Goal: Information Seeking & Learning: Compare options

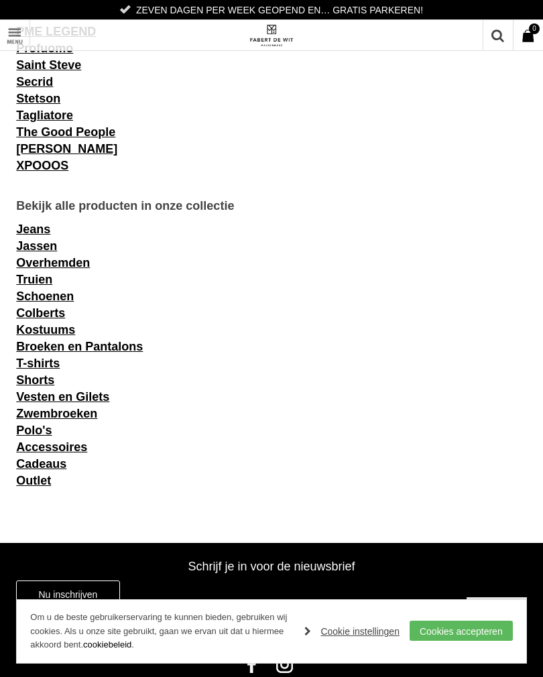
scroll to position [1544, 0]
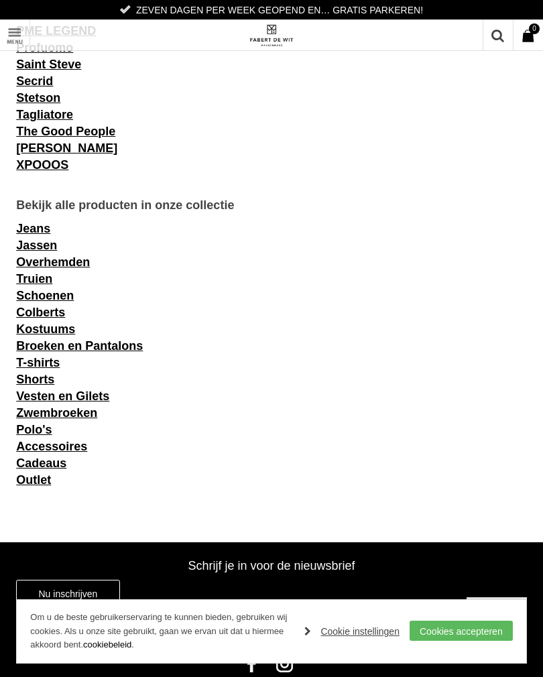
click at [44, 285] on link "Truien" at bounding box center [34, 278] width 36 height 13
click at [480, 633] on link "Cookies accepteren" at bounding box center [460, 630] width 103 height 20
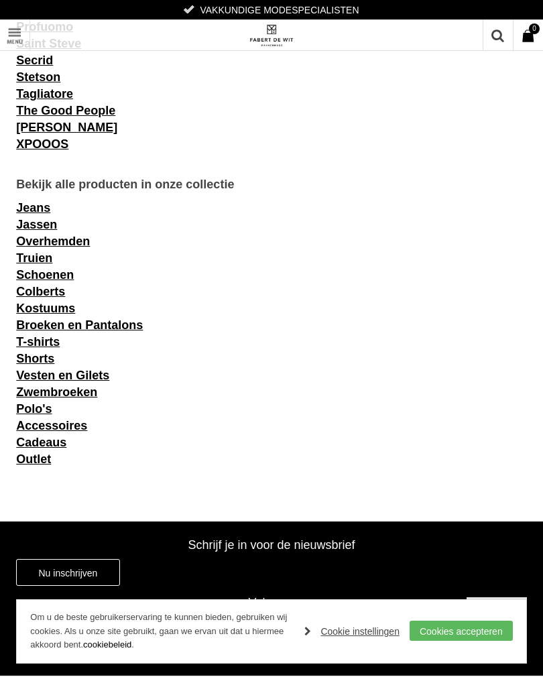
click at [462, 630] on link "Cookies accepteren" at bounding box center [460, 630] width 103 height 20
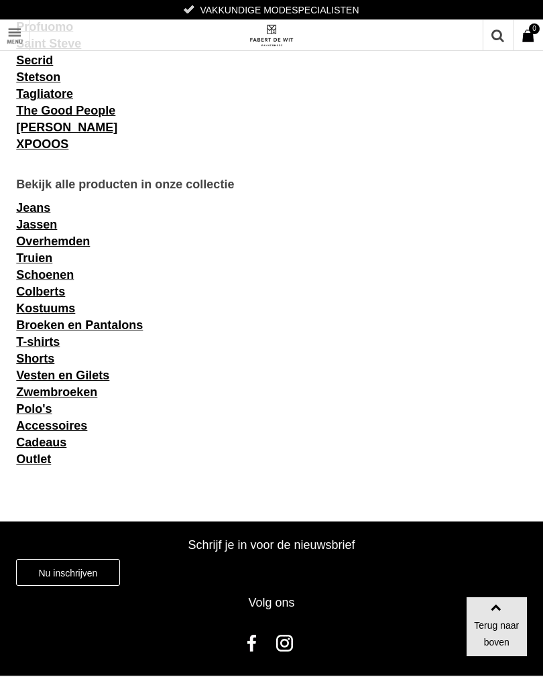
click at [42, 265] on link "Truien" at bounding box center [34, 257] width 36 height 13
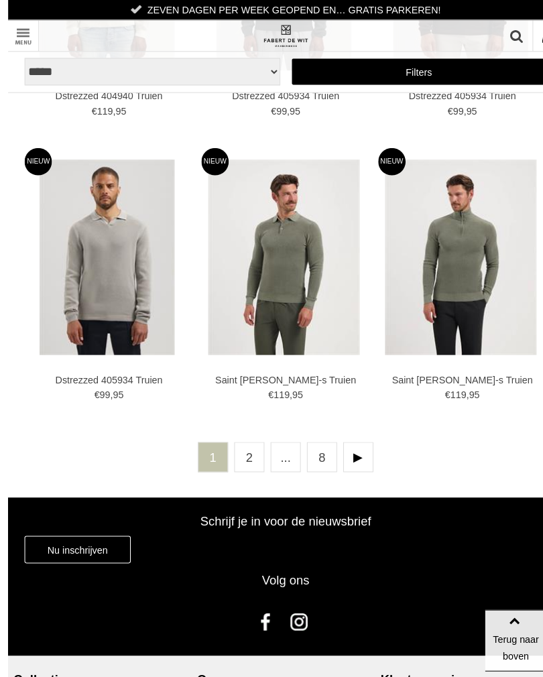
scroll to position [3007, 0]
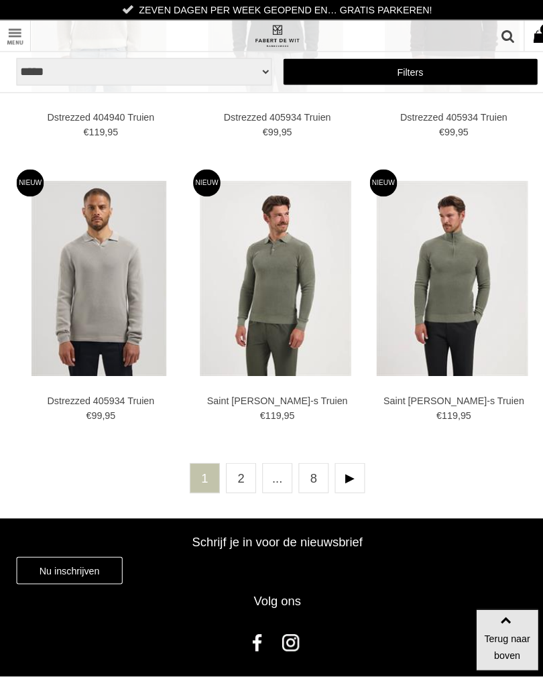
click at [233, 460] on link "2" at bounding box center [235, 467] width 29 height 29
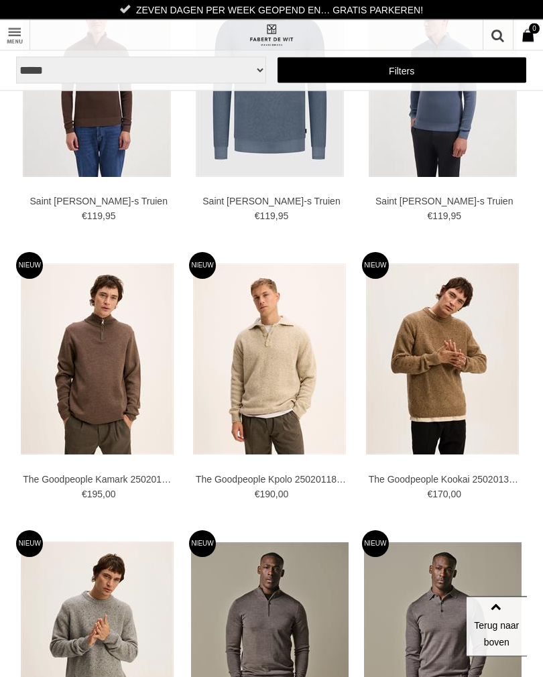
scroll to position [408, 0]
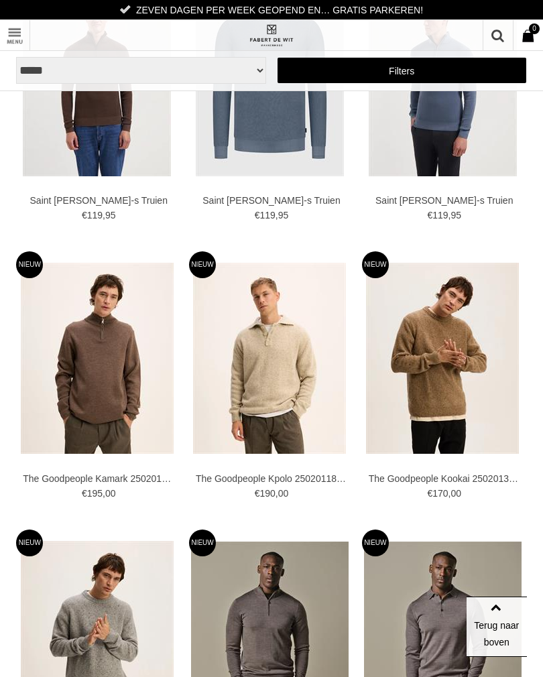
click at [0, 0] on img at bounding box center [0, 0] width 0 height 0
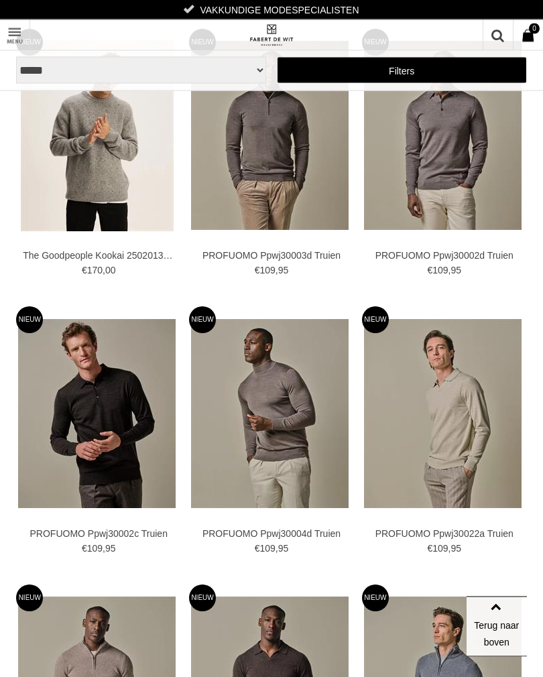
scroll to position [909, 0]
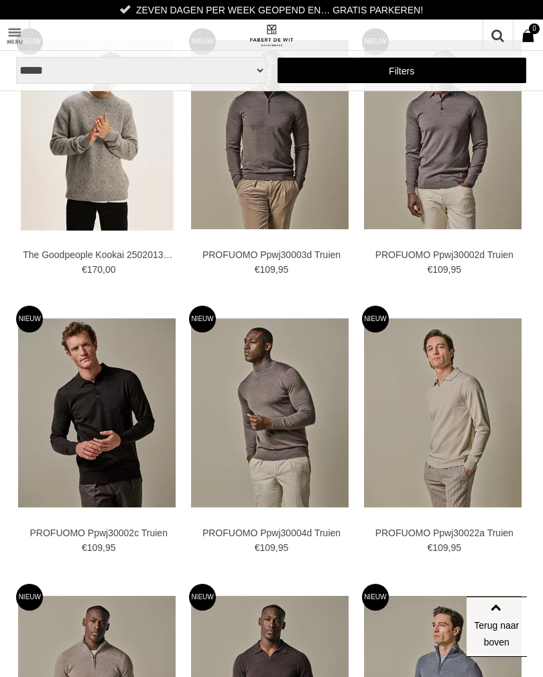
click at [0, 0] on img at bounding box center [0, 0] width 0 height 0
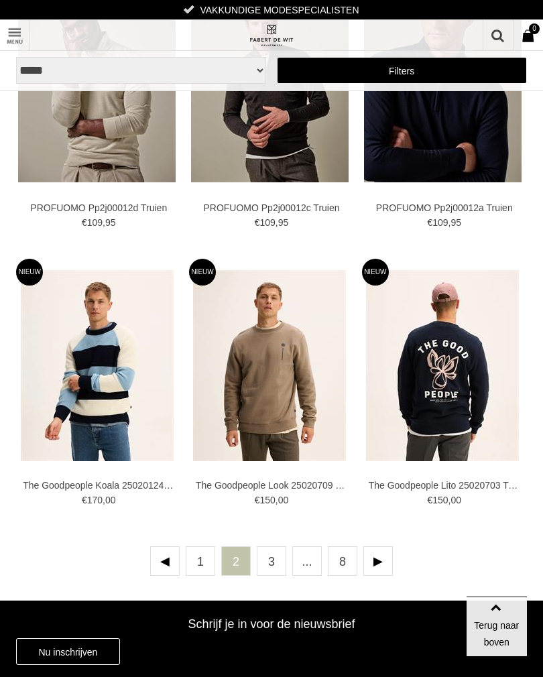
scroll to position [2901, 0]
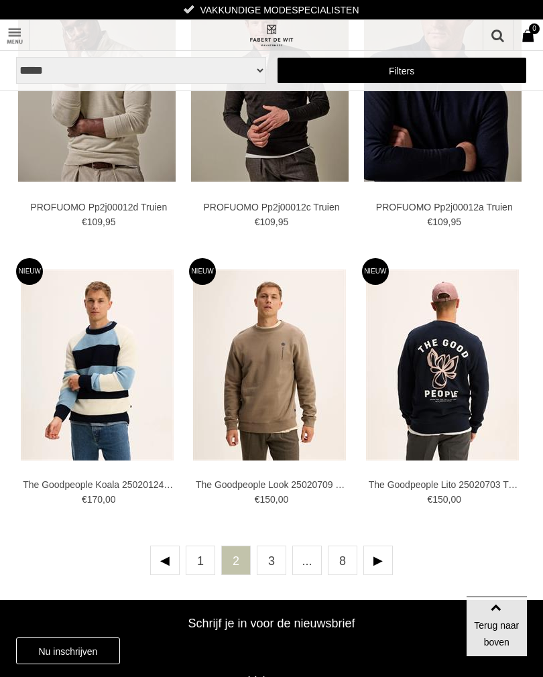
click at [276, 555] on link "3" at bounding box center [271, 559] width 29 height 29
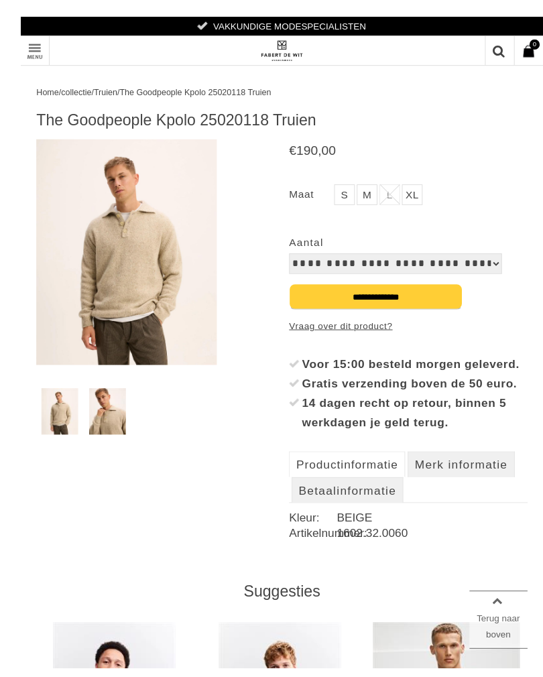
scroll to position [8, 0]
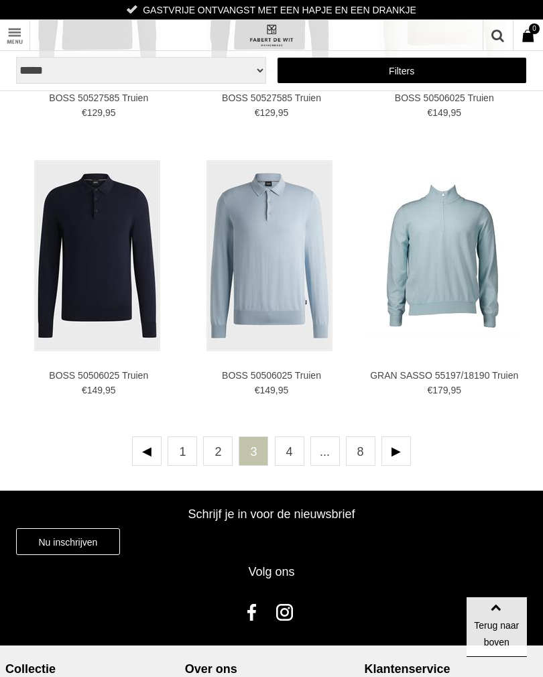
scroll to position [3013, 0]
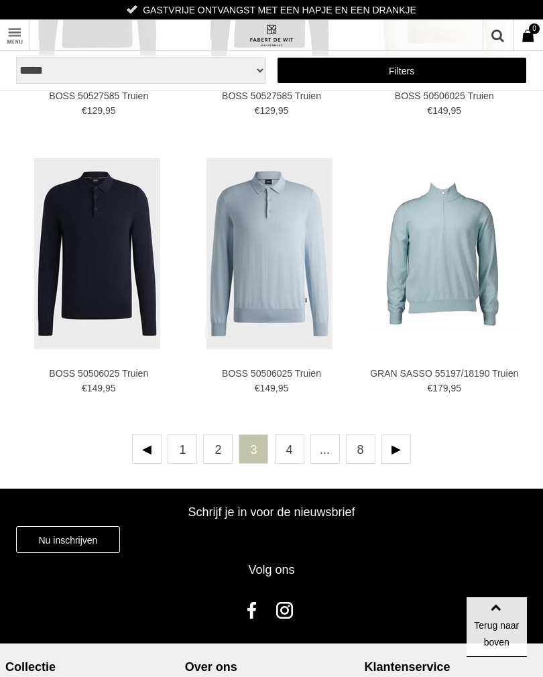
click at [291, 445] on link "4" at bounding box center [289, 448] width 29 height 29
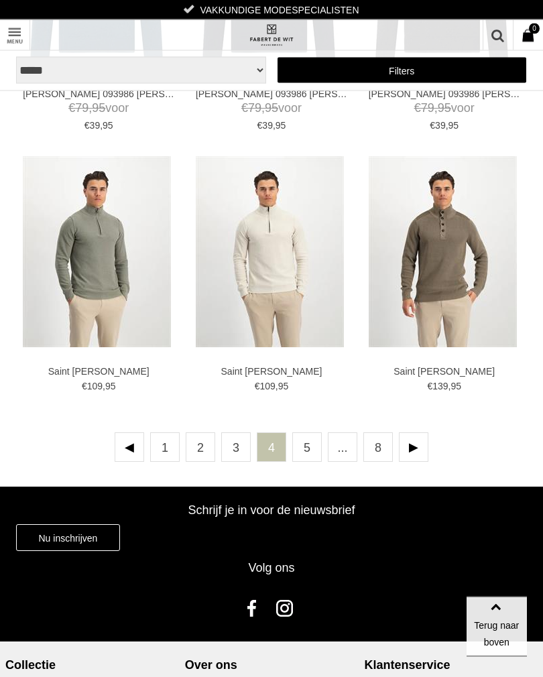
scroll to position [3015, 0]
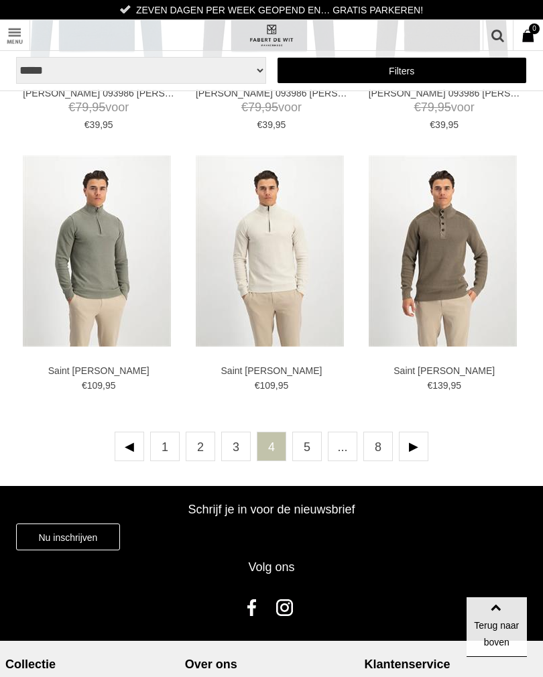
click at [0, 0] on img at bounding box center [0, 0] width 0 height 0
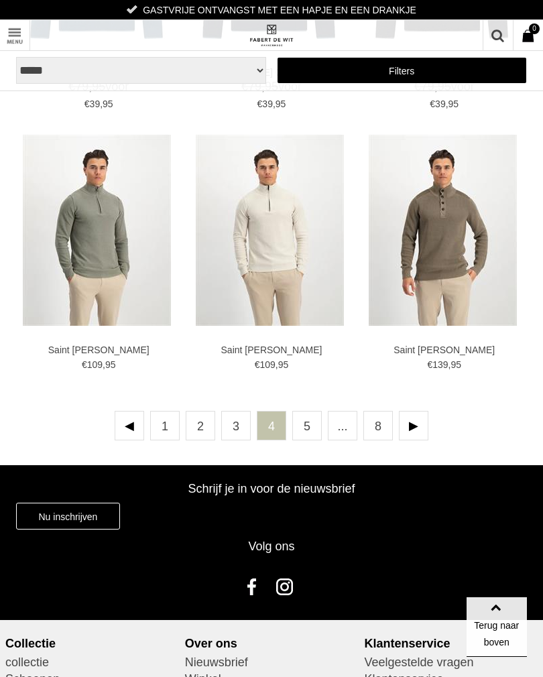
click at [304, 425] on link "5" at bounding box center [306, 425] width 29 height 29
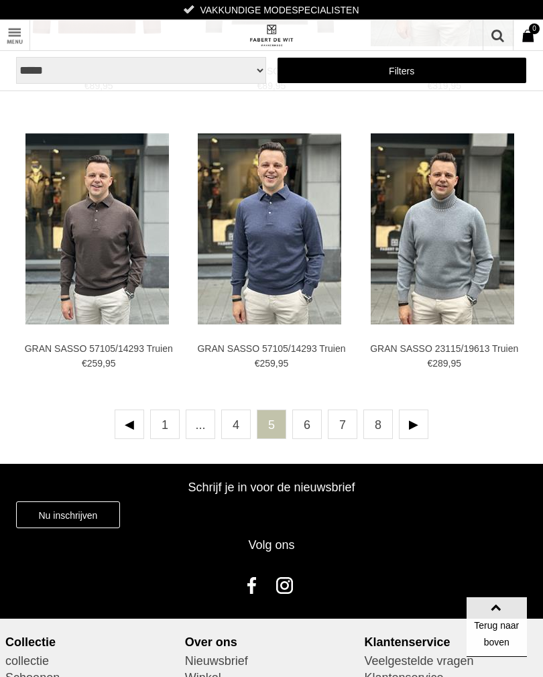
scroll to position [3039, 0]
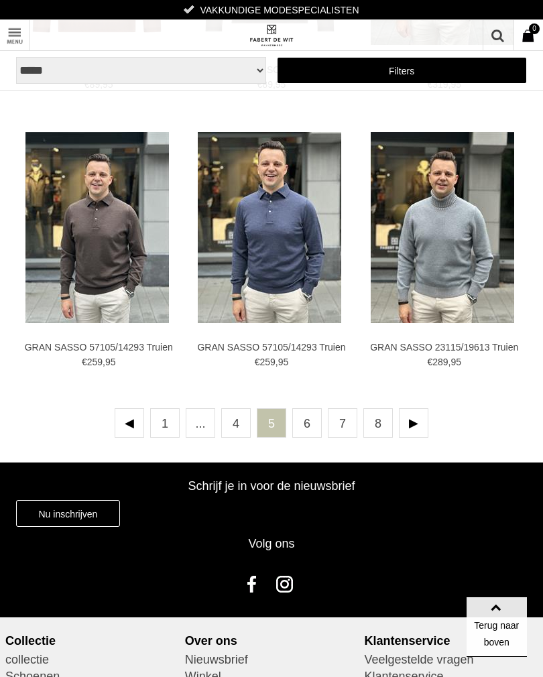
click at [312, 421] on link "6" at bounding box center [306, 422] width 29 height 29
